Goal: Information Seeking & Learning: Learn about a topic

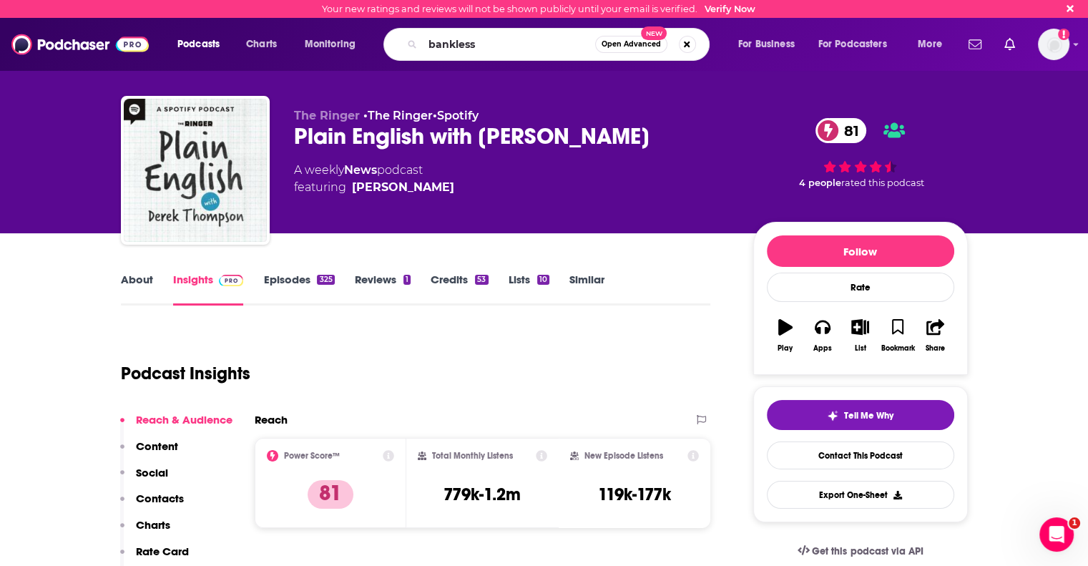
type input "bankless"
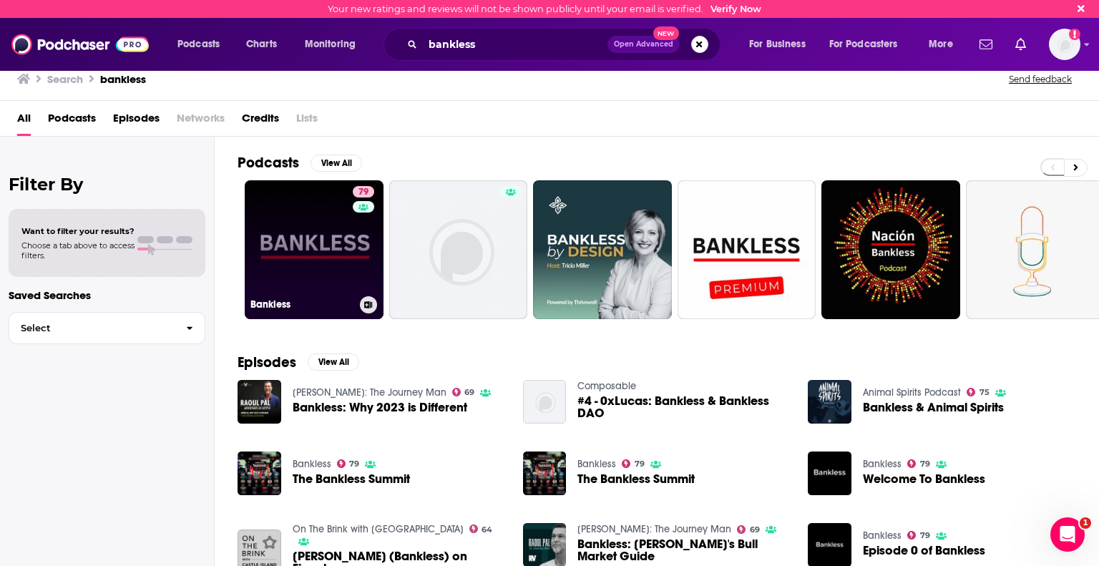
click at [300, 260] on link "79 Bankless" at bounding box center [314, 249] width 139 height 139
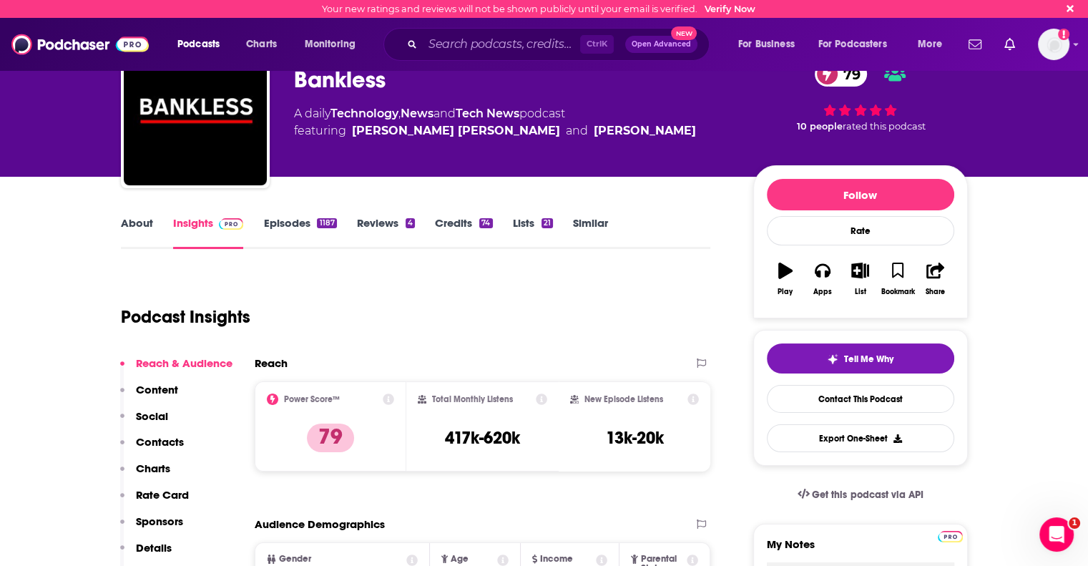
scroll to position [56, 0]
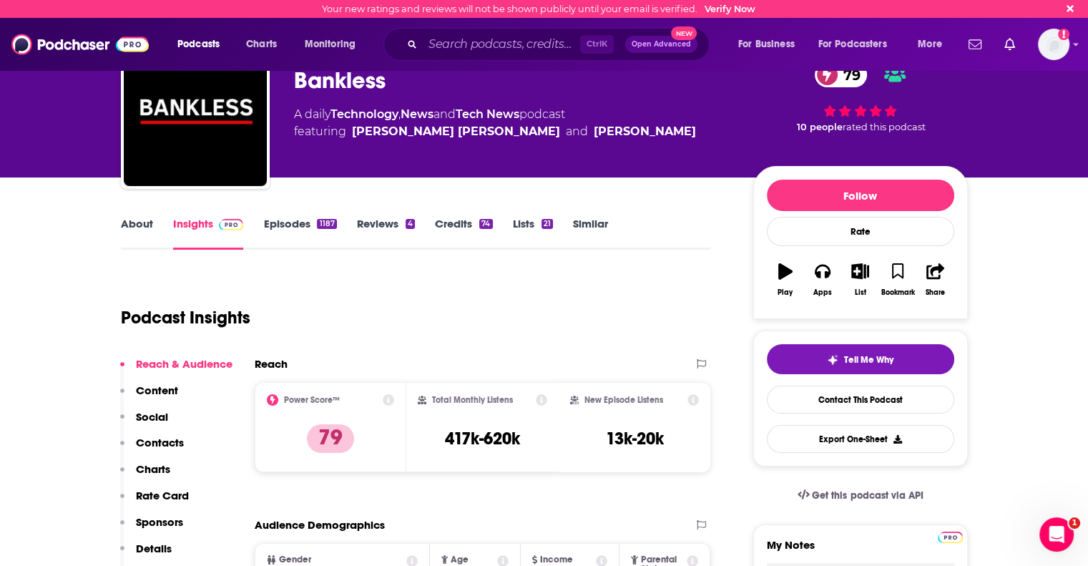
click at [137, 225] on link "About" at bounding box center [137, 233] width 32 height 33
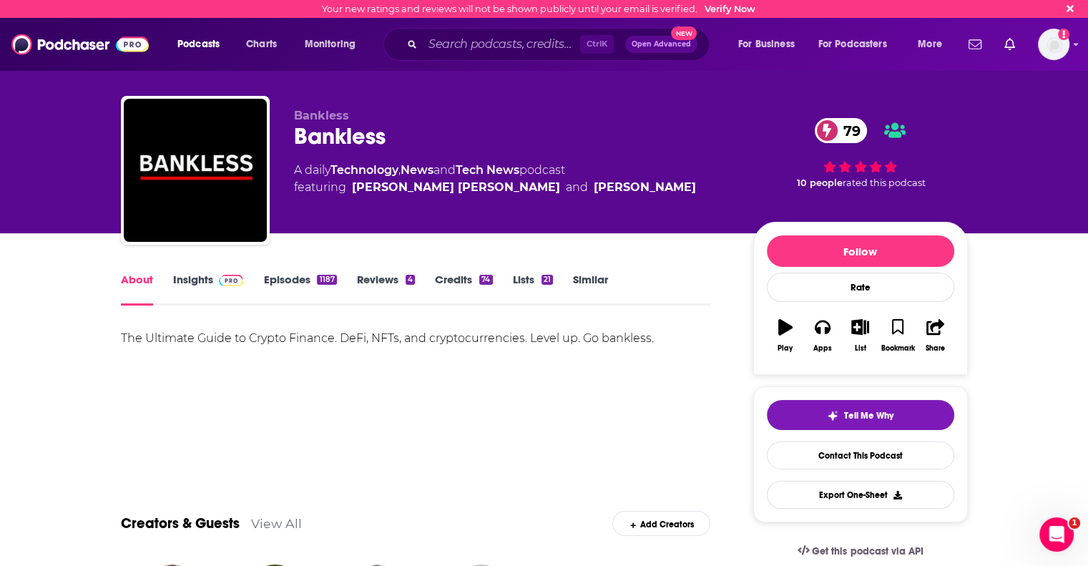
click at [380, 278] on link "Reviews 4" at bounding box center [386, 289] width 58 height 33
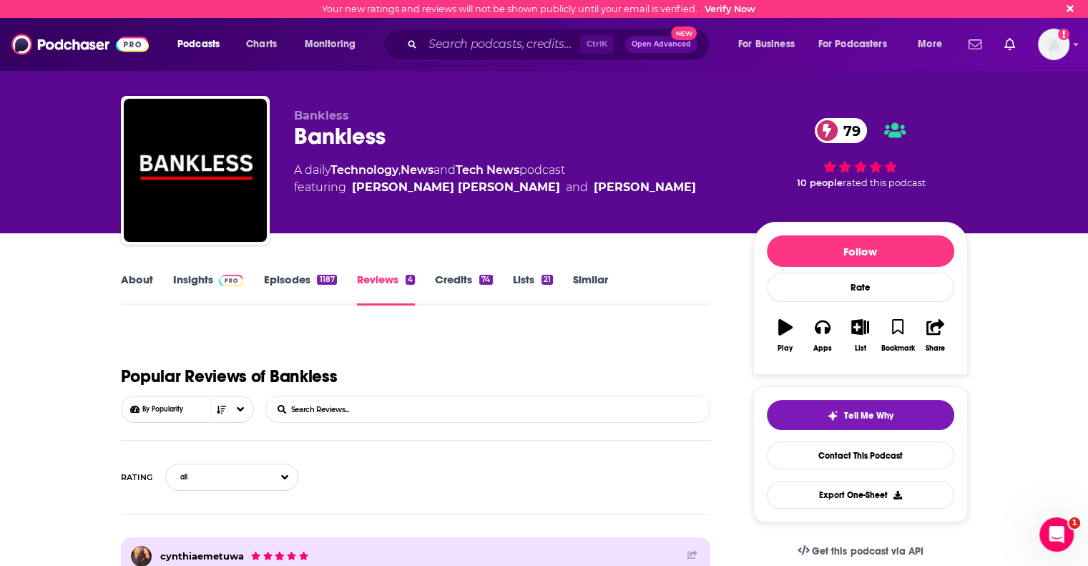
click at [128, 278] on link "About" at bounding box center [137, 289] width 32 height 33
